Goal: Contribute content: Add original content to the website for others to see

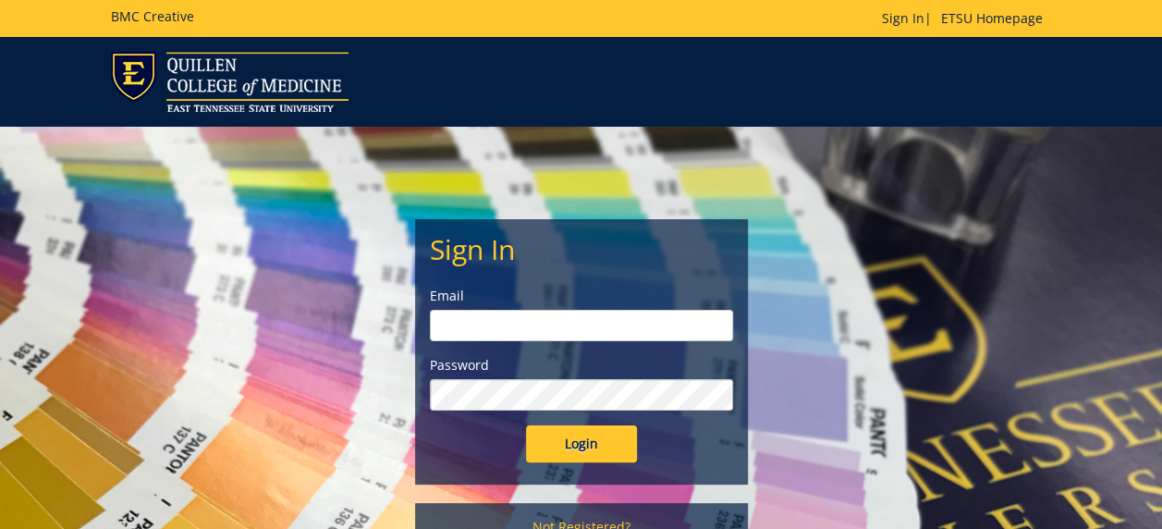
type input "[EMAIL_ADDRESS][DOMAIN_NAME]"
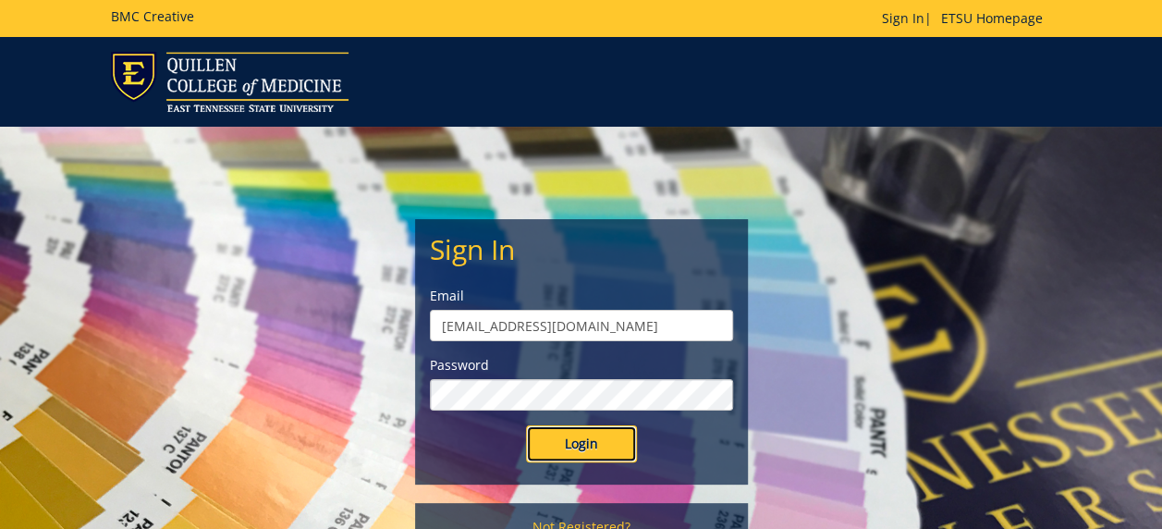
click at [588, 436] on input "Login" at bounding box center [581, 443] width 111 height 37
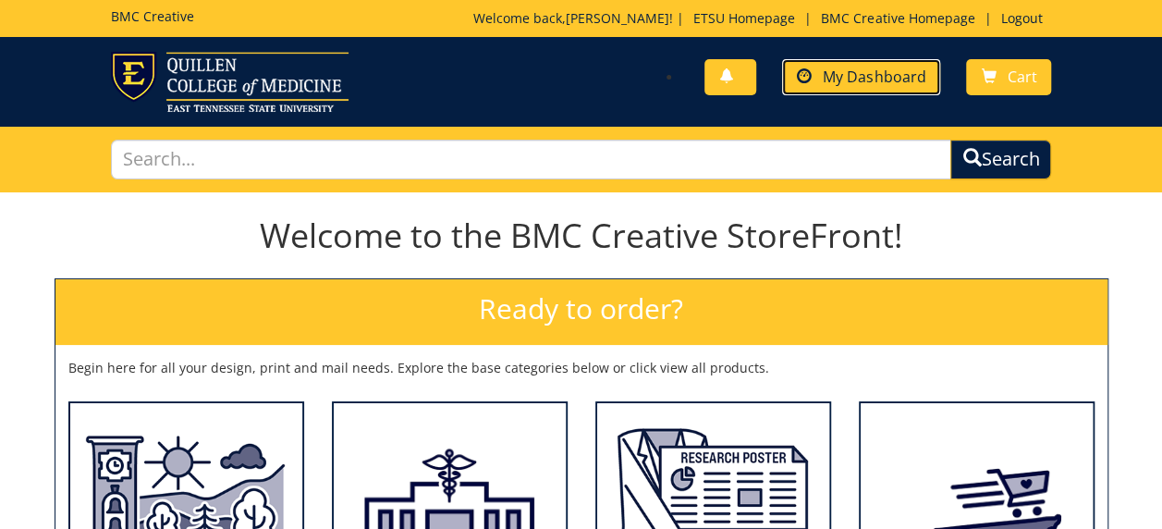
click at [849, 89] on link "My Dashboard" at bounding box center [861, 77] width 158 height 36
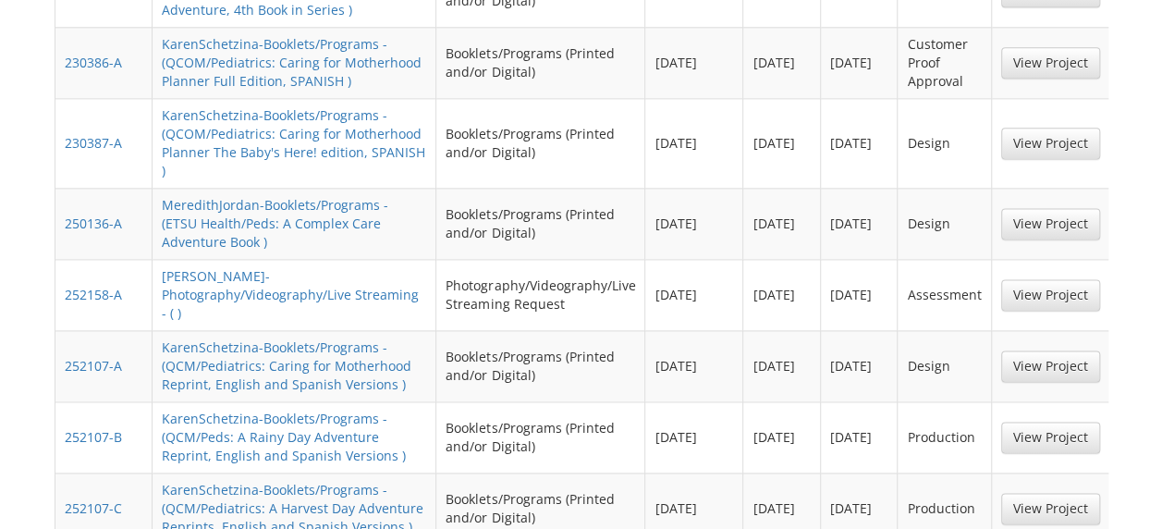
scroll to position [1159, 0]
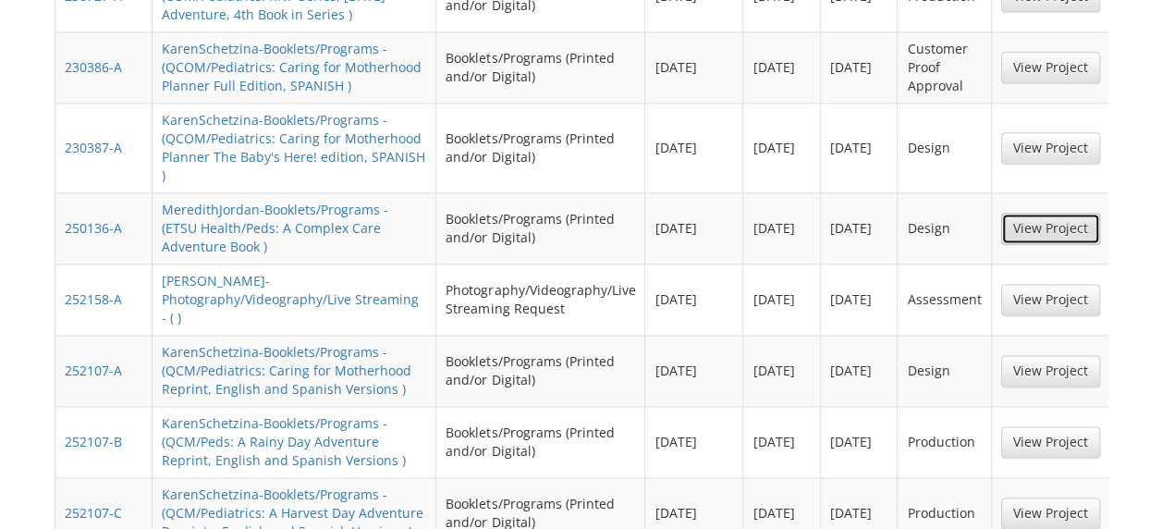
click at [1053, 213] on link "View Project" at bounding box center [1050, 228] width 99 height 31
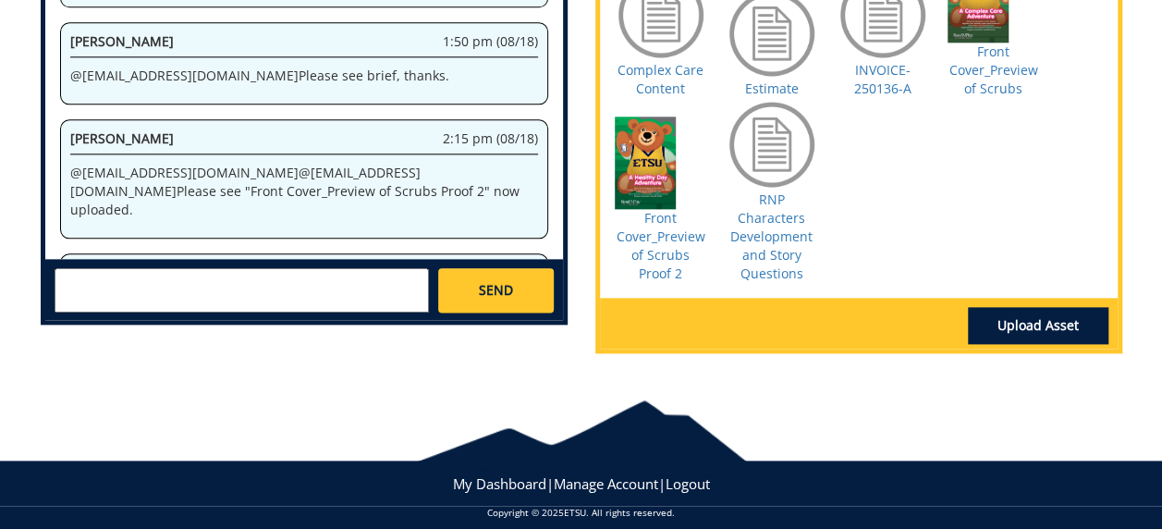
scroll to position [1021, 0]
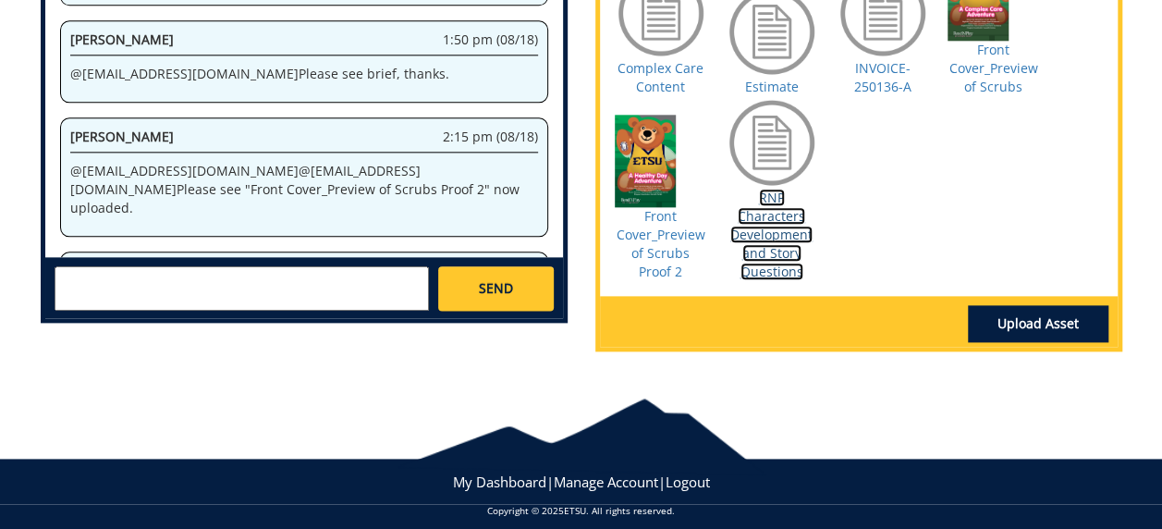
click at [772, 225] on link "RNP Characters Development and Story Questions" at bounding box center [771, 234] width 82 height 91
click at [772, 235] on link "RNP Characters Development and Story Questions" at bounding box center [771, 234] width 82 height 91
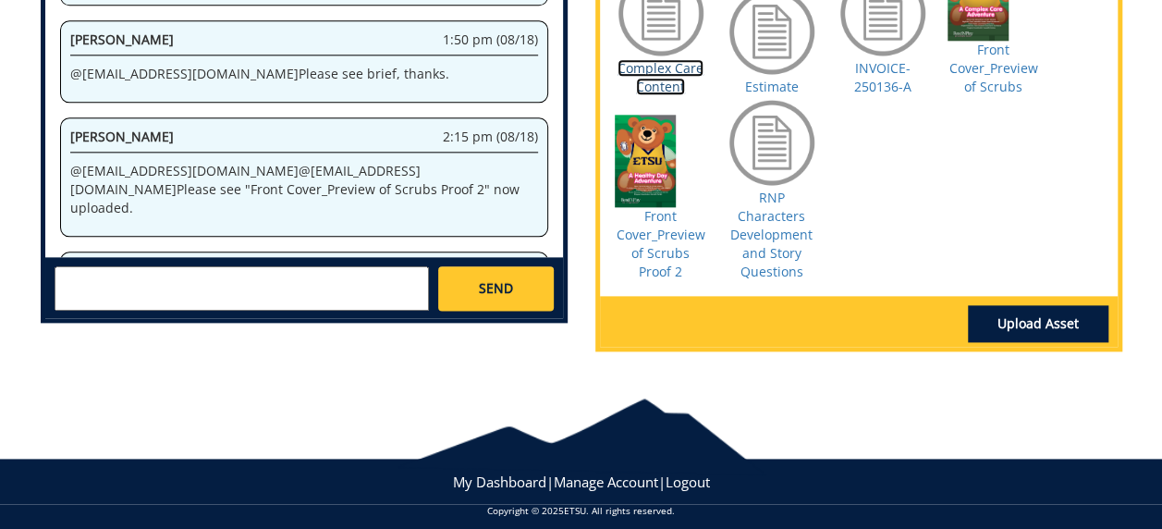
click at [649, 80] on link "Complex Care Content" at bounding box center [660, 77] width 86 height 36
click at [512, 415] on div at bounding box center [581, 436] width 370 height 77
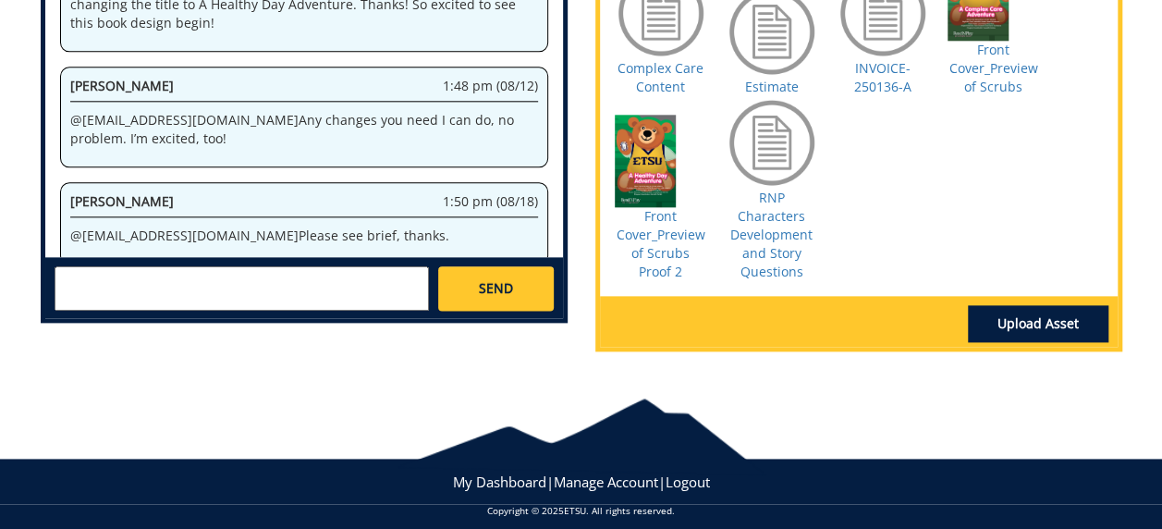
scroll to position [2683, 0]
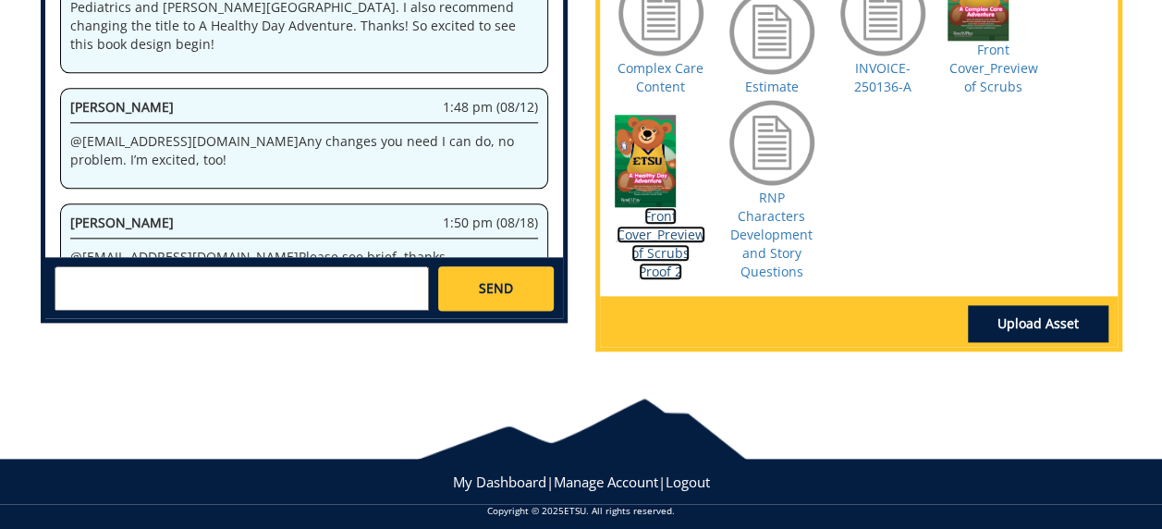
click at [680, 233] on link "Front Cover_Preview of Scrubs Proof 2" at bounding box center [660, 243] width 89 height 73
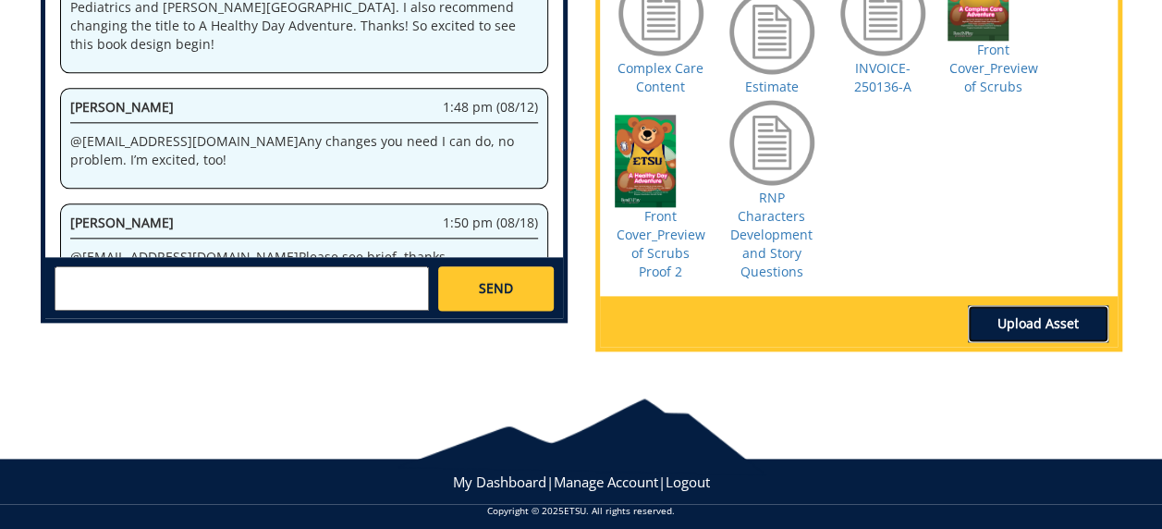
click at [1019, 323] on link "Upload Asset" at bounding box center [1037, 323] width 140 height 37
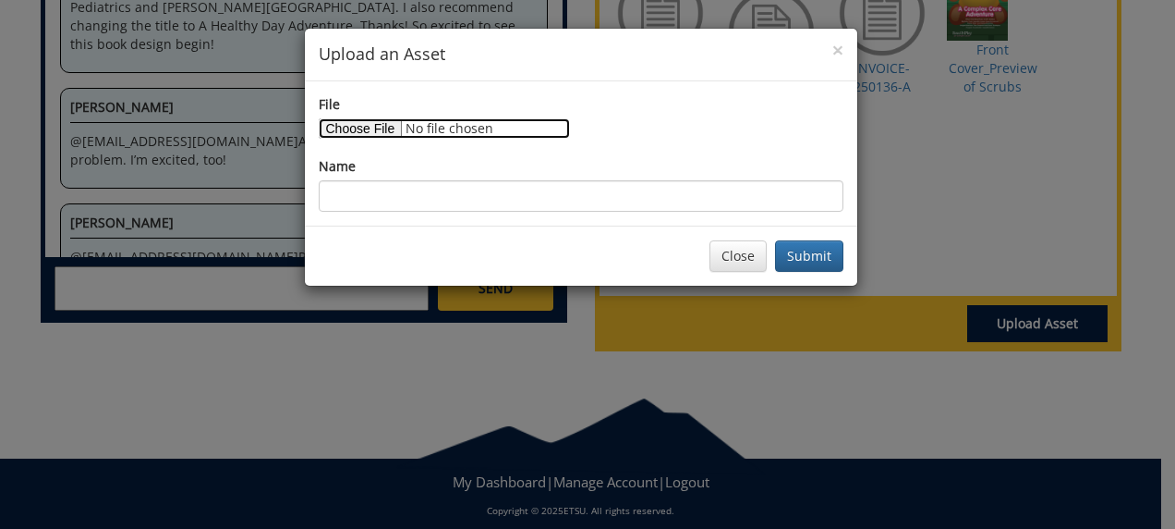
click at [373, 128] on input "File" at bounding box center [444, 128] width 251 height 20
type input "C:\fakepath\Book 5 outline.docx"
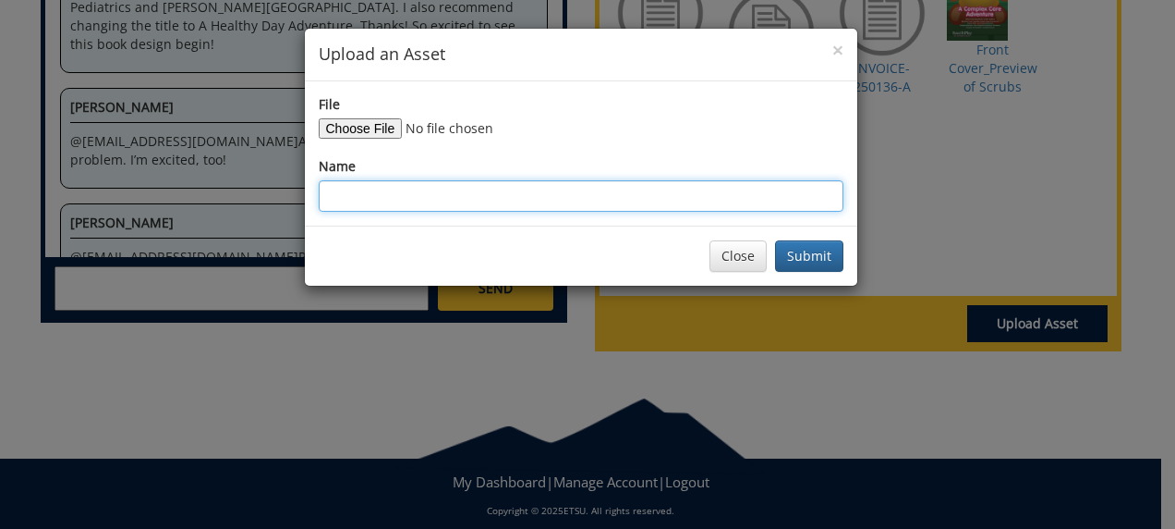
click at [394, 196] on input "Name" at bounding box center [581, 195] width 525 height 31
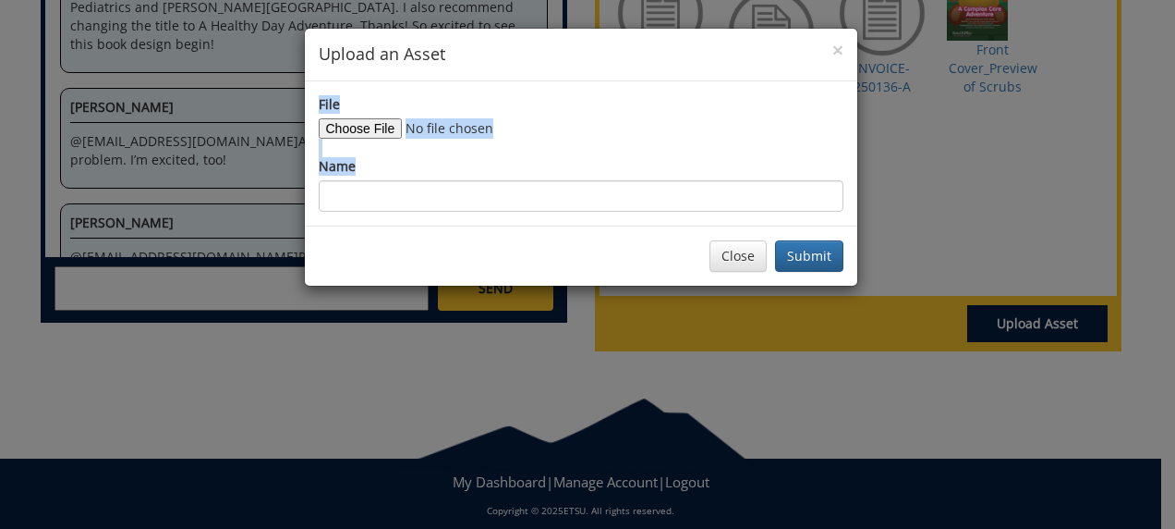
drag, startPoint x: 484, startPoint y: 50, endPoint x: 449, endPoint y: 177, distance: 132.3
click at [449, 180] on div "× Upload an Asset File Name Close Submit" at bounding box center [581, 157] width 554 height 259
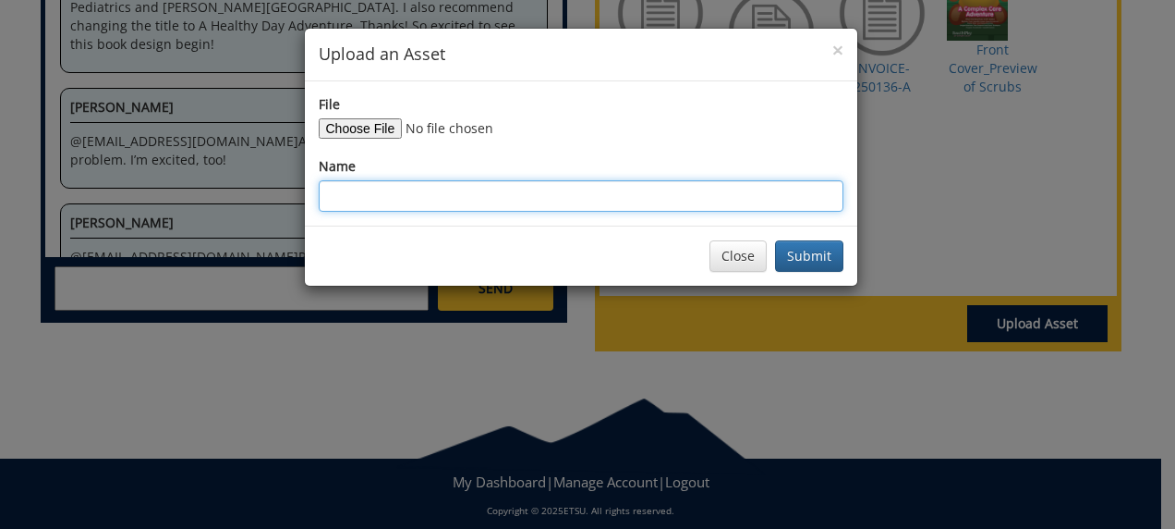
click at [477, 199] on input "Name" at bounding box center [581, 195] width 525 height 31
type input "Book outline and characters question responses"
click at [775, 240] on button "Submit" at bounding box center [809, 255] width 68 height 31
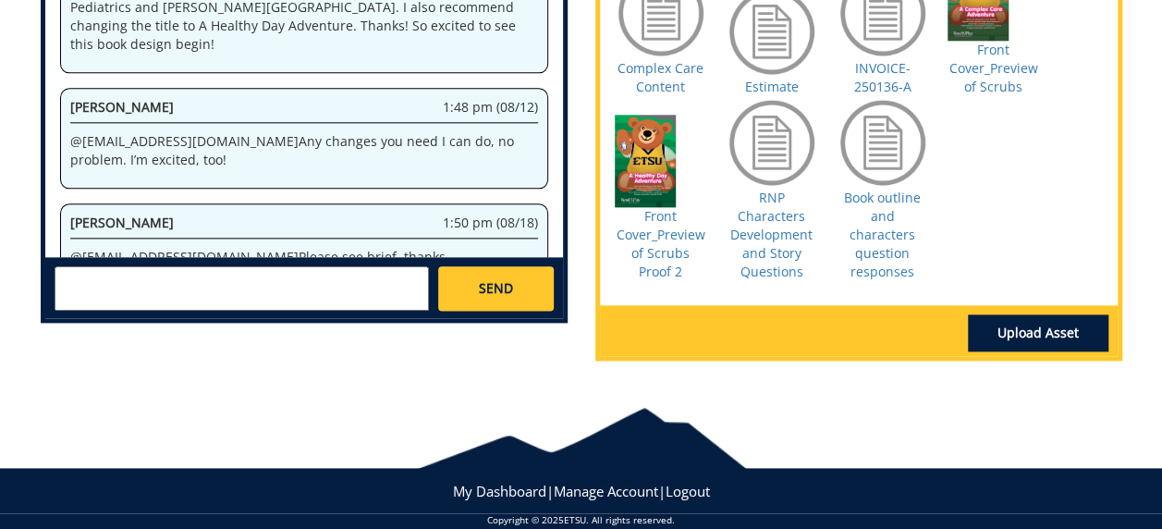
click at [305, 275] on textarea at bounding box center [242, 288] width 374 height 44
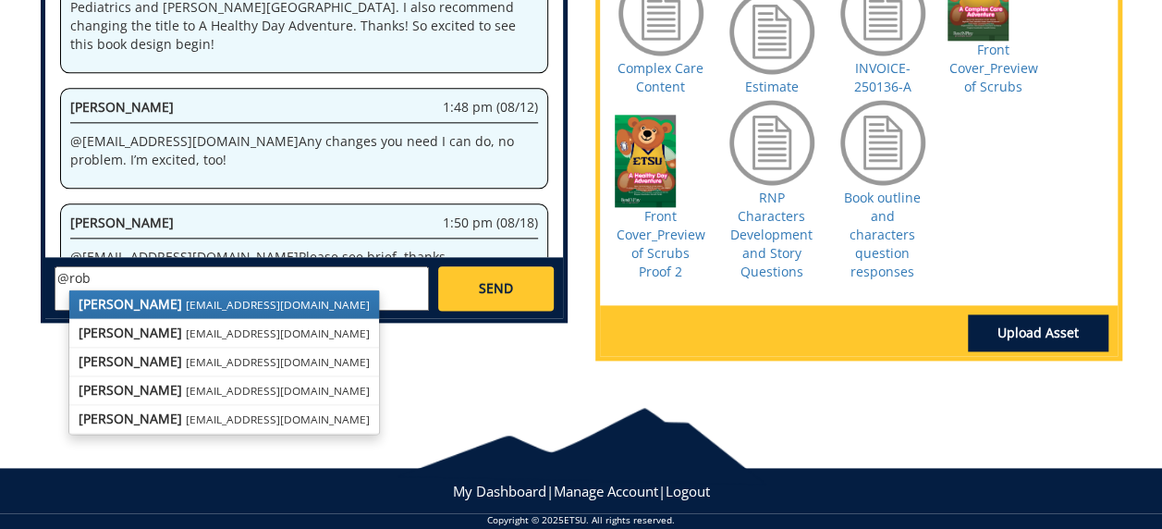
click at [186, 303] on small "[EMAIL_ADDRESS][DOMAIN_NAME]" at bounding box center [278, 304] width 184 height 15
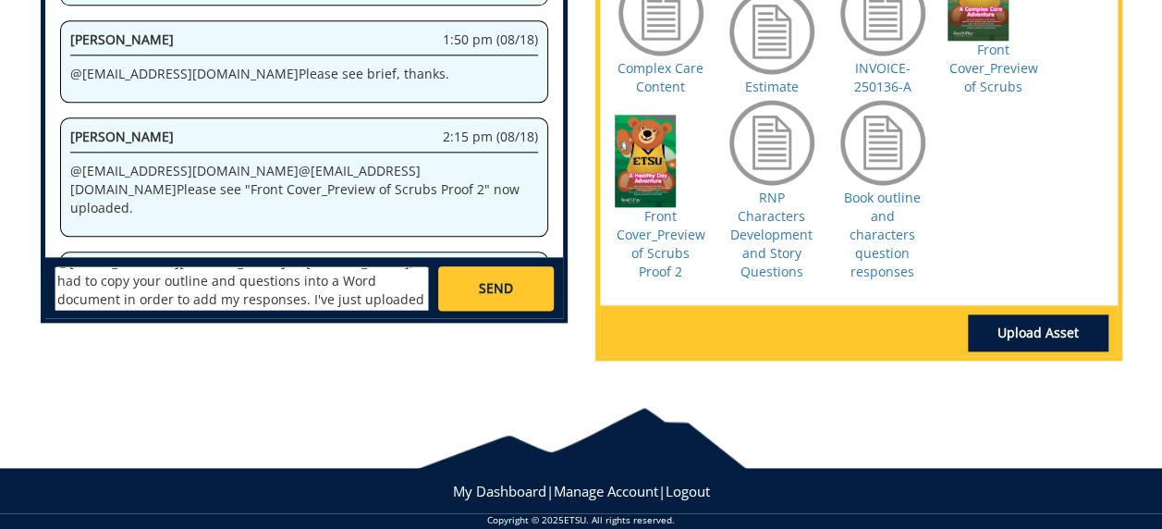
scroll to position [0, 0]
type textarea "@[EMAIL_ADDRESS][DOMAIN_NAME] Hi [PERSON_NAME], I had to copy your outline and …"
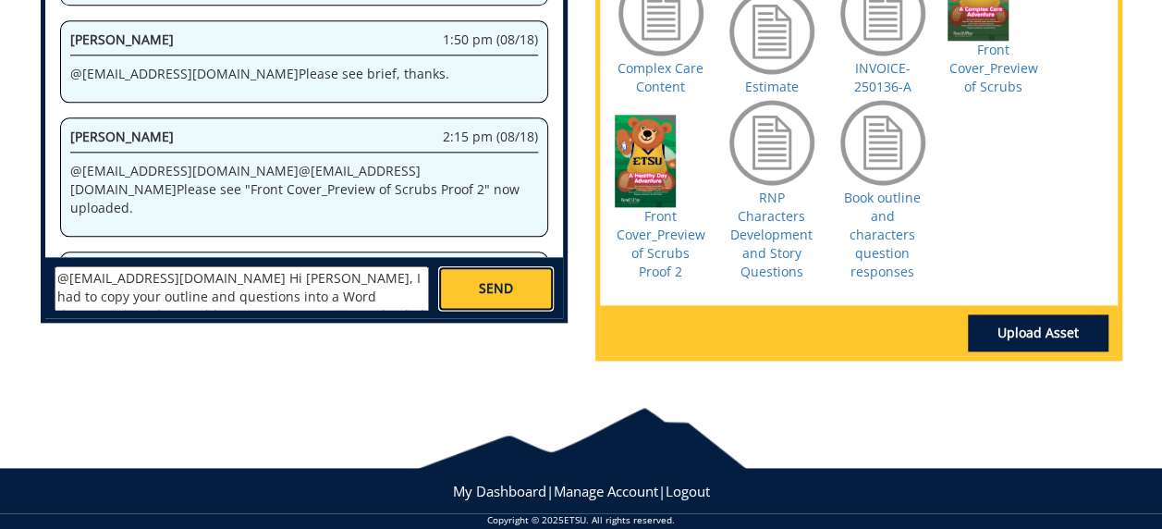
click at [481, 279] on span "SEND" at bounding box center [496, 288] width 34 height 18
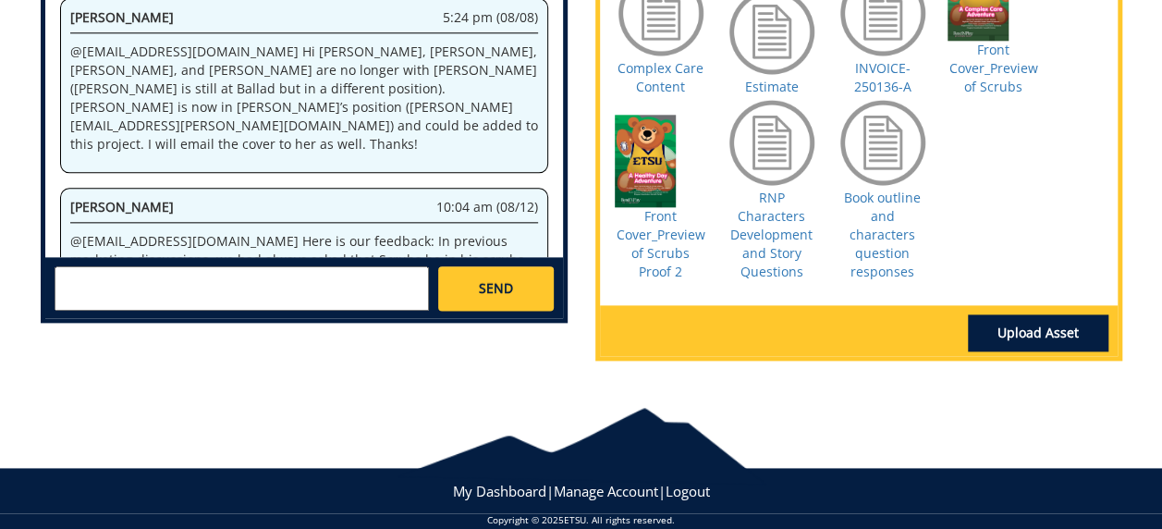
scroll to position [161791, 0]
